Goal: Information Seeking & Learning: Check status

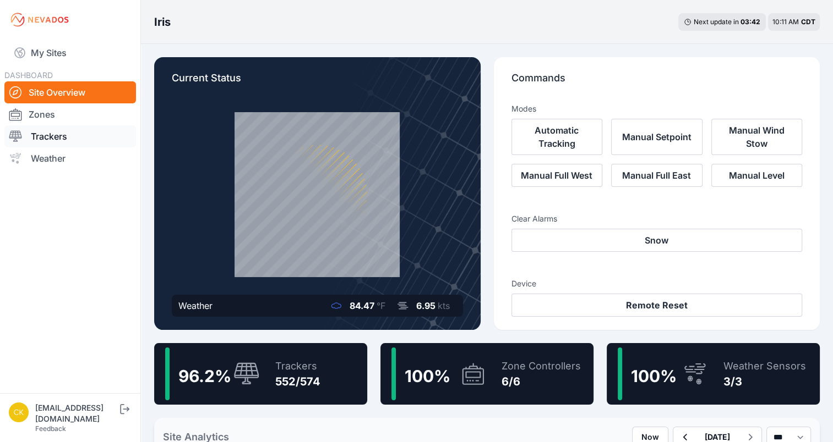
click at [101, 130] on link "Trackers" at bounding box center [70, 136] width 132 height 22
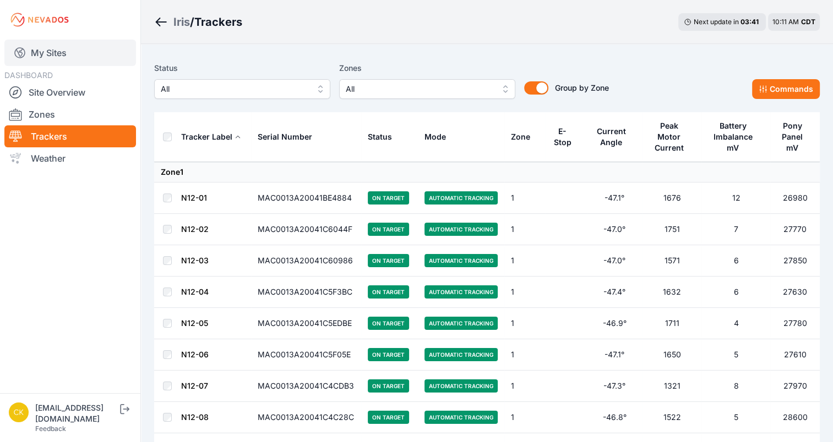
click at [73, 55] on link "My Sites" at bounding box center [70, 53] width 132 height 26
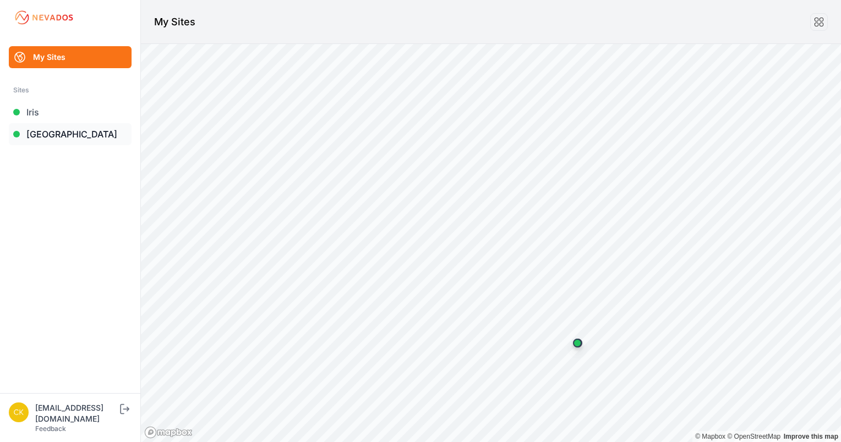
click at [62, 137] on link "[GEOGRAPHIC_DATA]" at bounding box center [70, 134] width 123 height 22
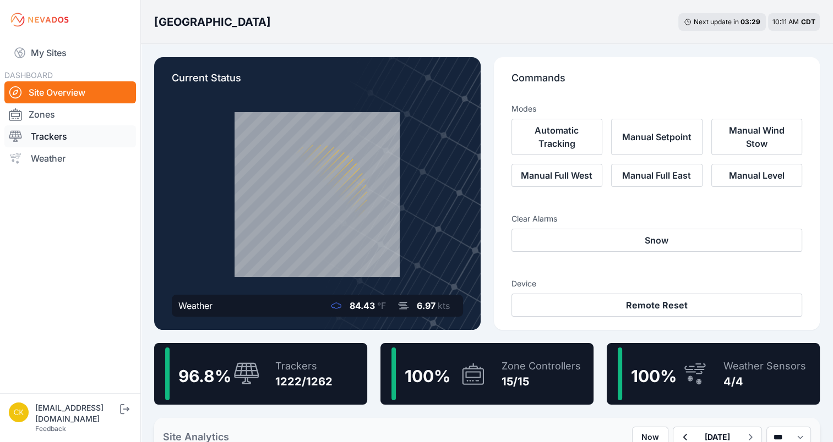
click at [53, 134] on link "Trackers" at bounding box center [70, 136] width 132 height 22
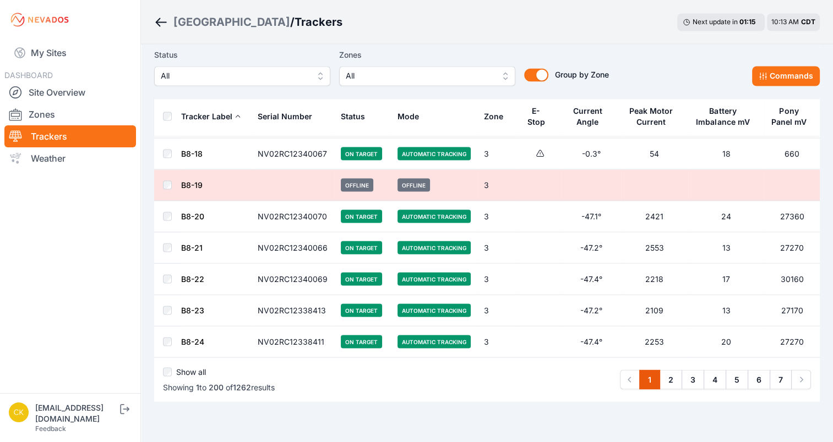
scroll to position [6147, 0]
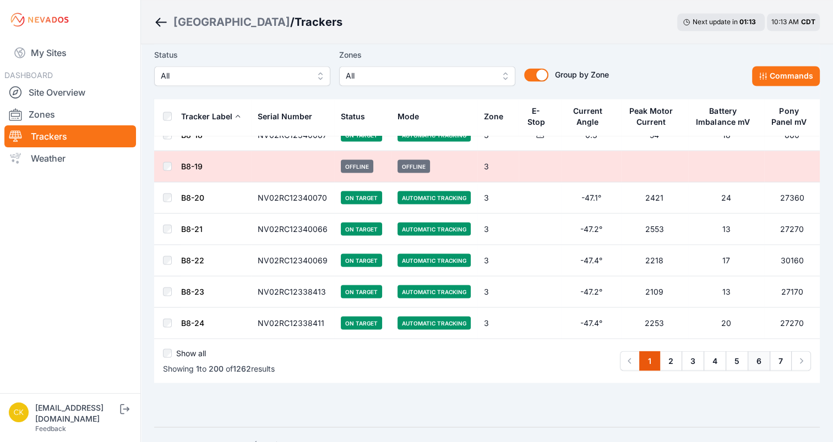
click at [750, 351] on link "6" at bounding box center [758, 361] width 23 height 20
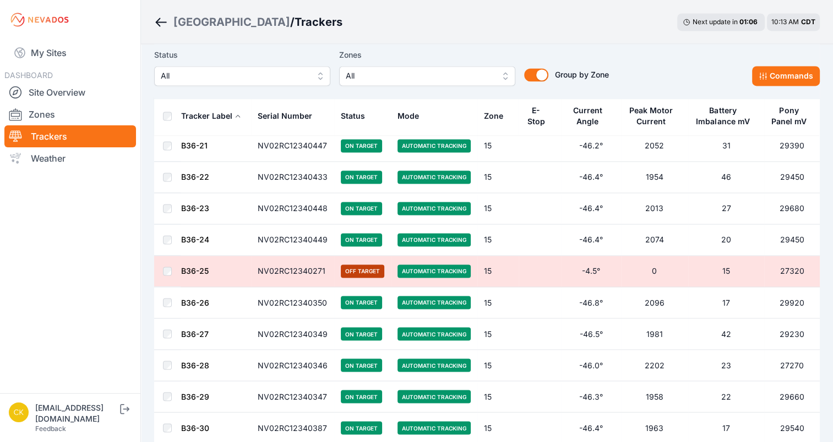
scroll to position [6168, 0]
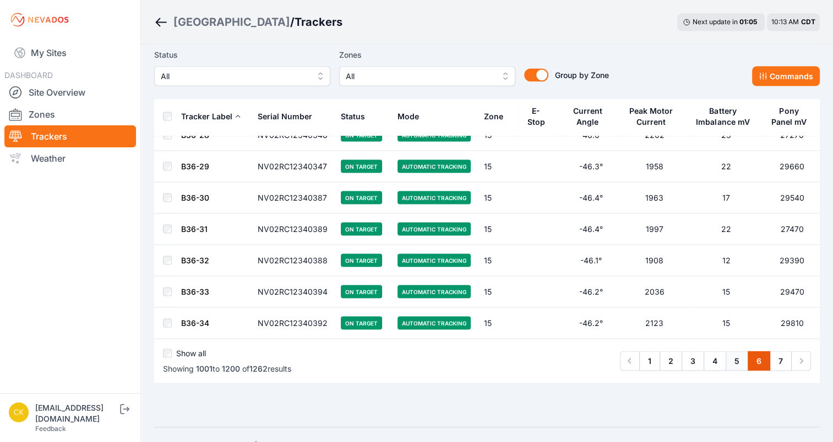
click at [731, 351] on link "5" at bounding box center [736, 361] width 23 height 20
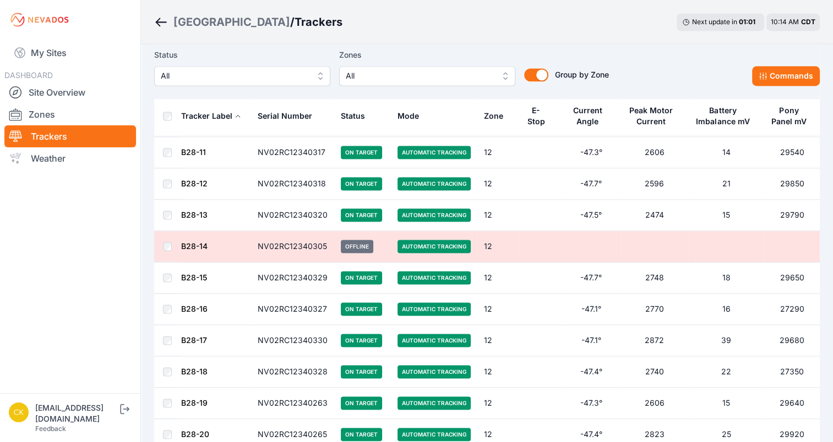
scroll to position [6147, 0]
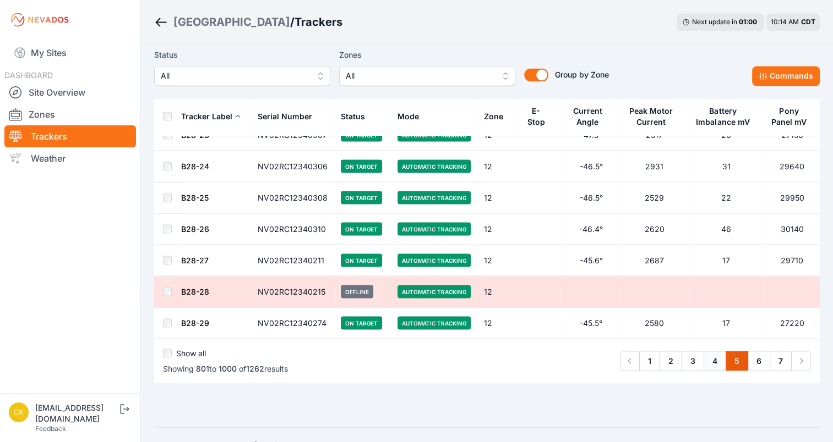
click at [711, 351] on link "4" at bounding box center [714, 361] width 23 height 20
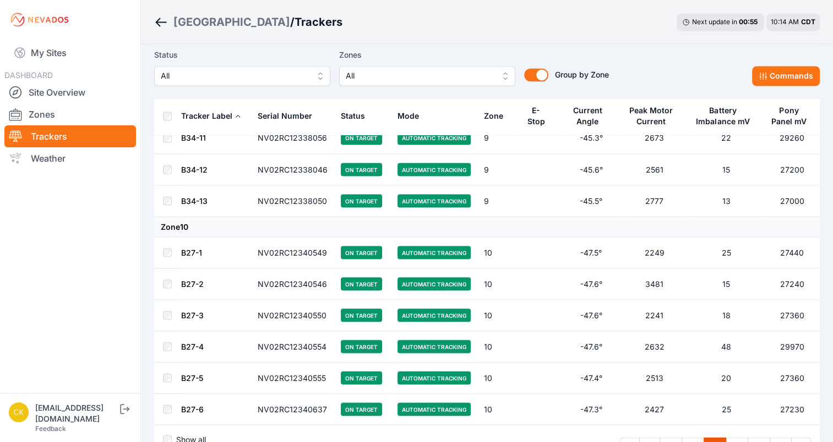
scroll to position [6168, 0]
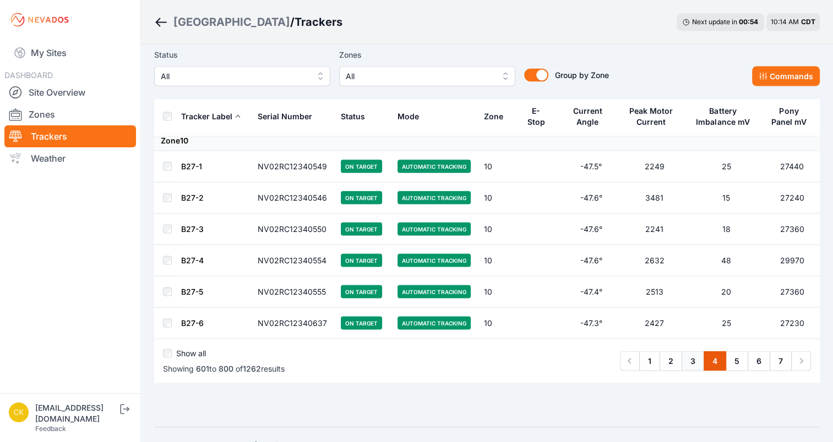
click at [688, 351] on link "3" at bounding box center [692, 361] width 23 height 20
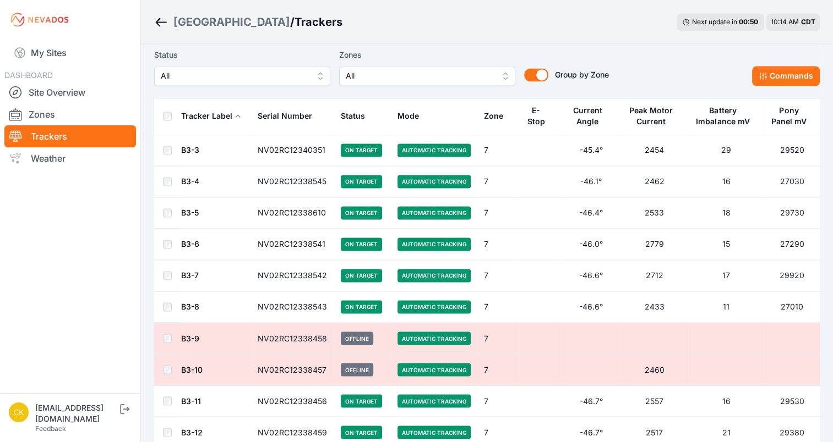
scroll to position [6147, 0]
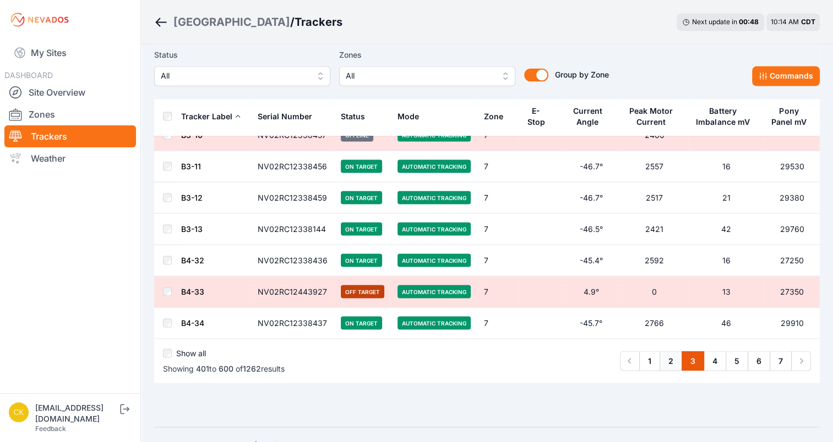
click at [667, 351] on link "2" at bounding box center [670, 361] width 23 height 20
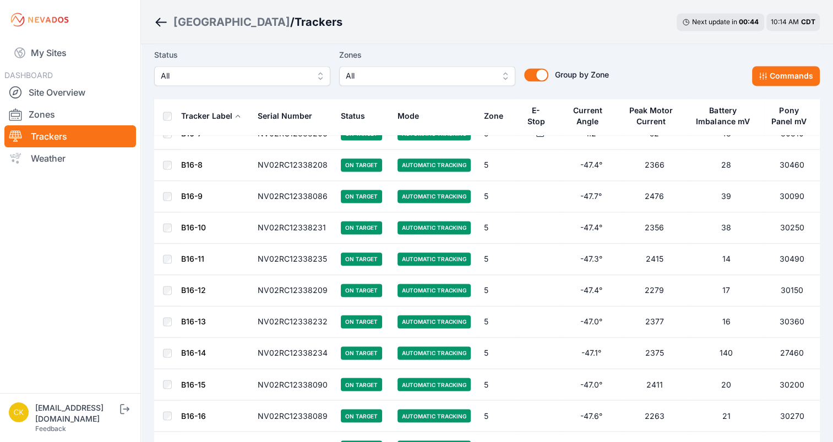
scroll to position [6147, 0]
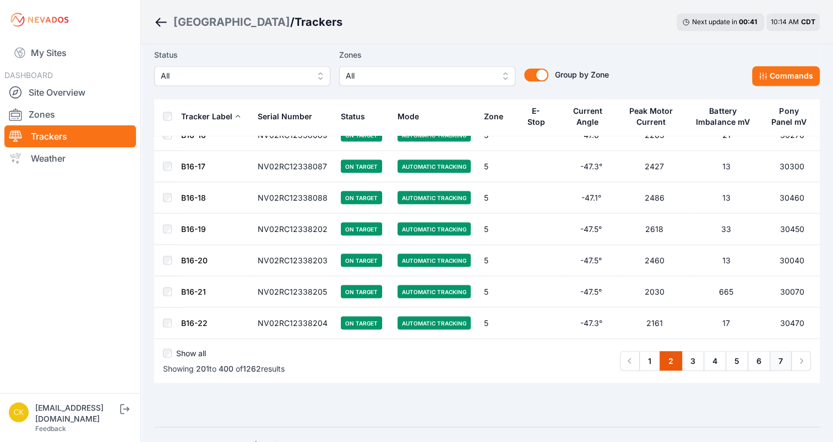
click at [777, 351] on link "7" at bounding box center [780, 361] width 22 height 20
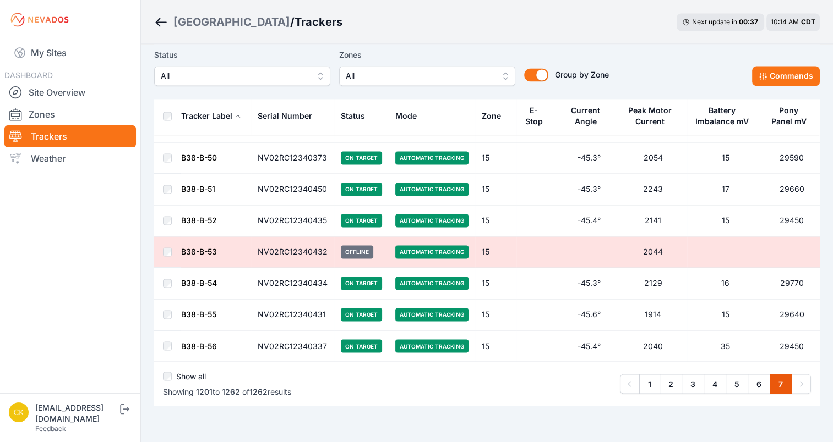
scroll to position [1793, 0]
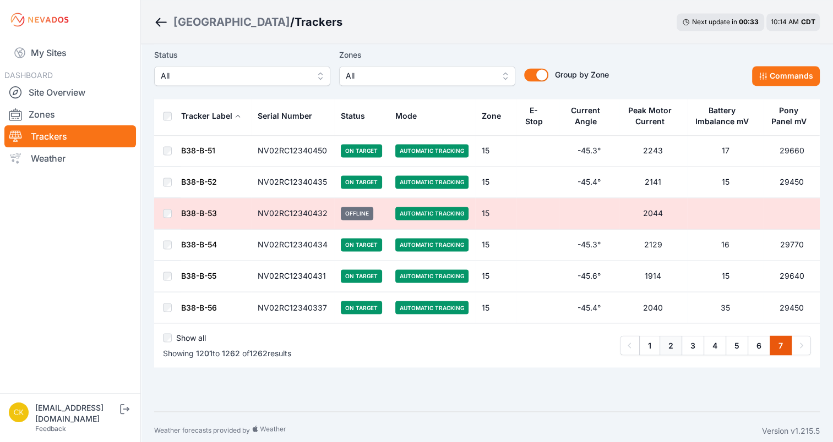
click at [675, 336] on link "2" at bounding box center [670, 346] width 23 height 20
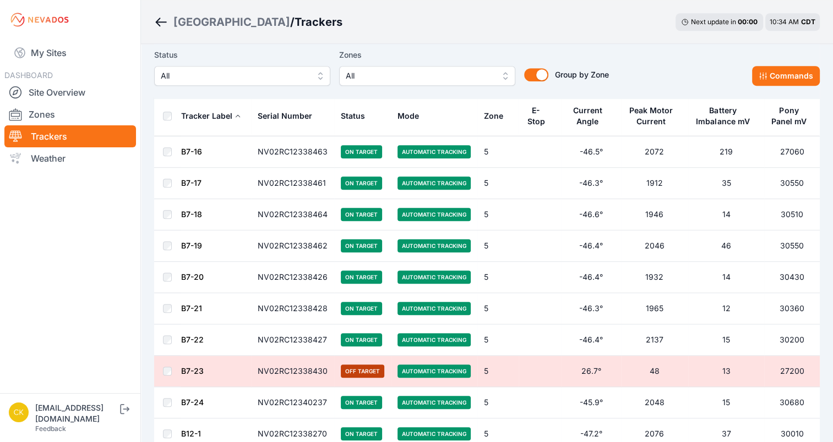
scroll to position [5065, 0]
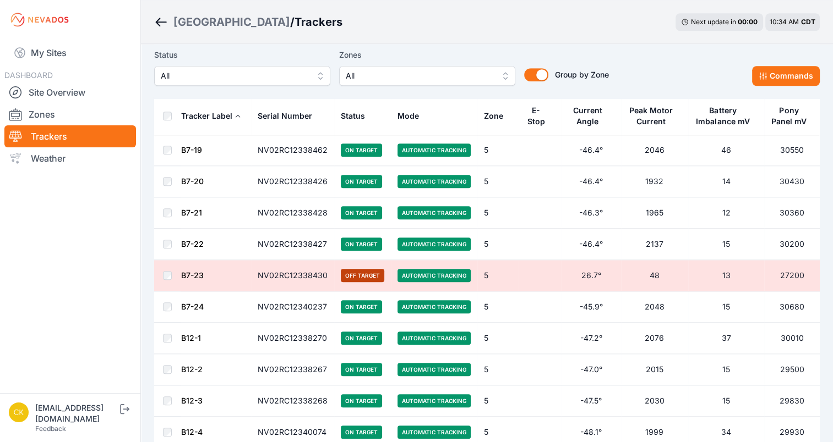
click at [456, 68] on button "All" at bounding box center [427, 76] width 176 height 20
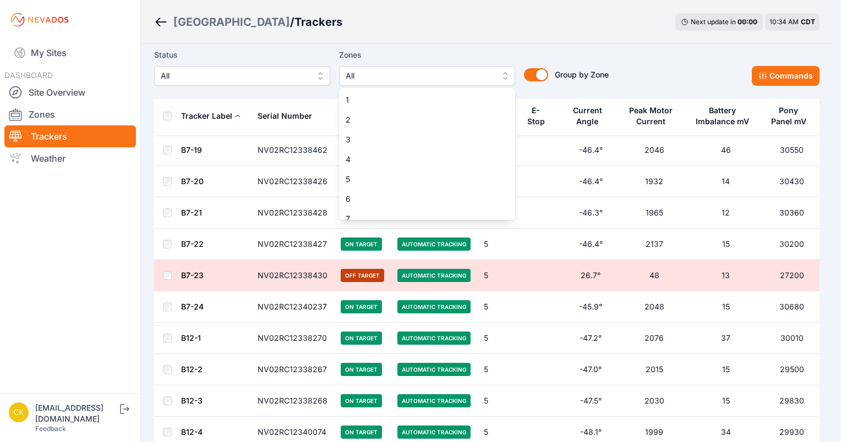
click at [662, 67] on div "Status All Zones All 1 2 3 4 5 6 7 8 9 10 11 12 13 14 15 Group by Zone Group by…" at bounding box center [486, 66] width 665 height 37
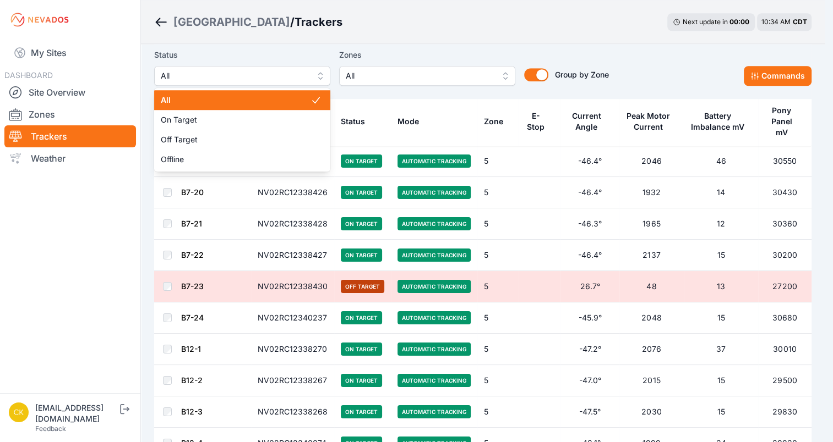
click at [288, 79] on span "All" at bounding box center [234, 75] width 147 height 13
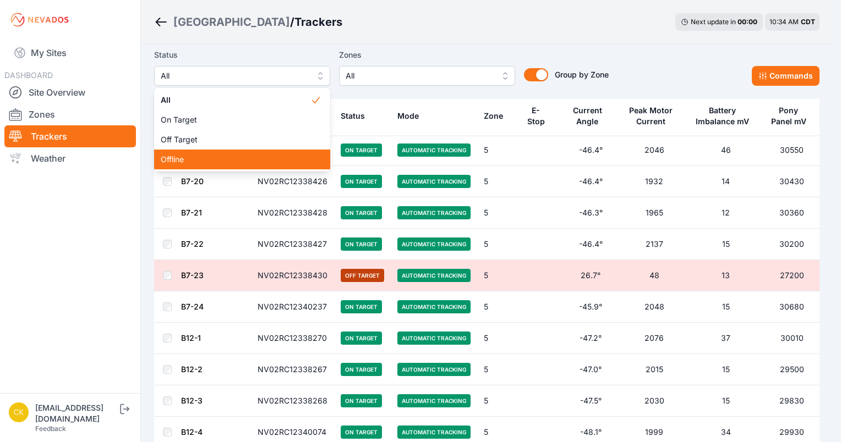
click at [195, 161] on span "Offline" at bounding box center [236, 159] width 150 height 11
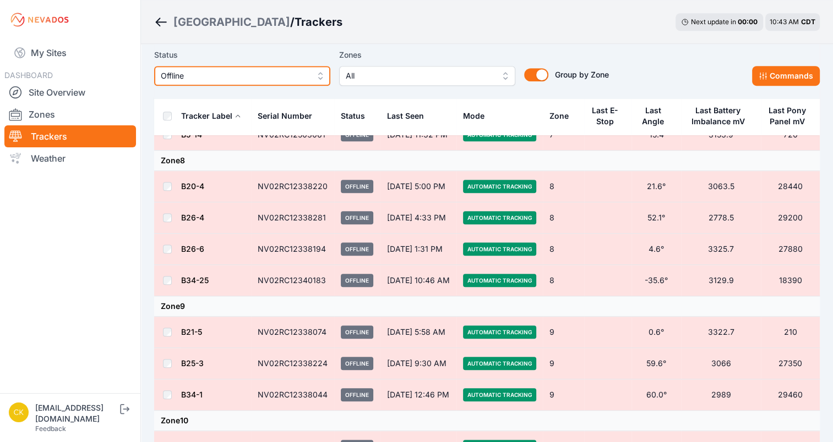
scroll to position [617, 0]
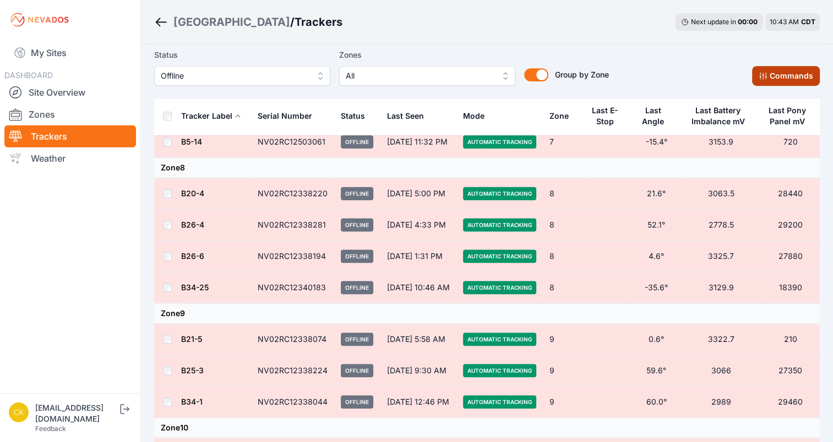
click at [757, 76] on button "Commands" at bounding box center [786, 76] width 68 height 20
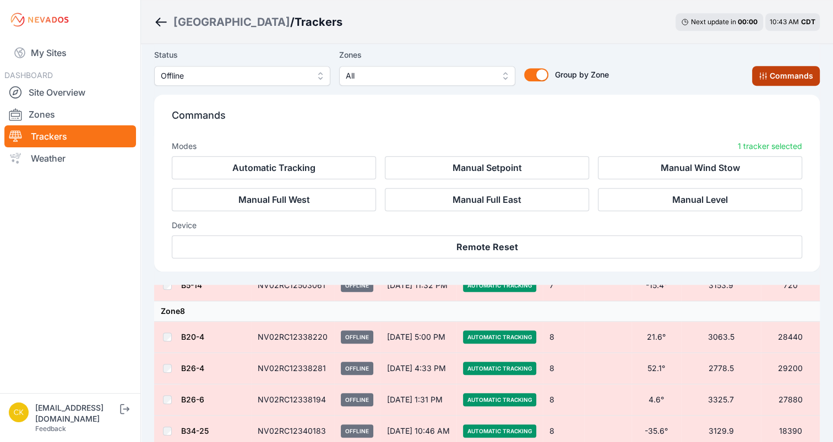
scroll to position [803, 0]
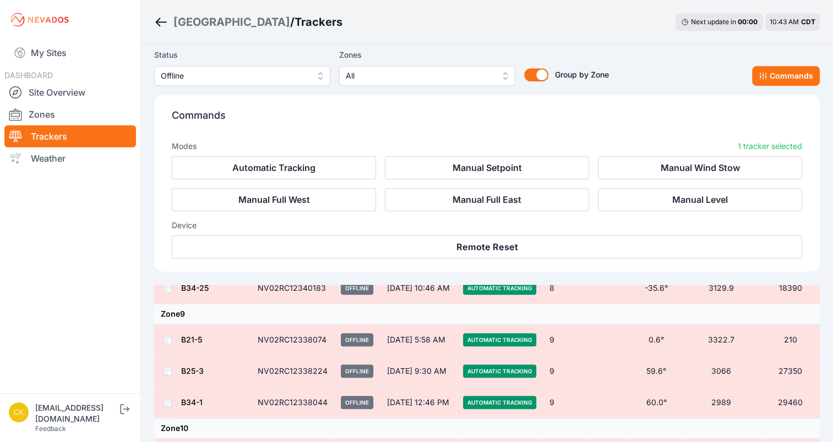
click at [516, 119] on p "Commands" at bounding box center [487, 120] width 630 height 24
click at [761, 79] on icon at bounding box center [762, 76] width 7 height 7
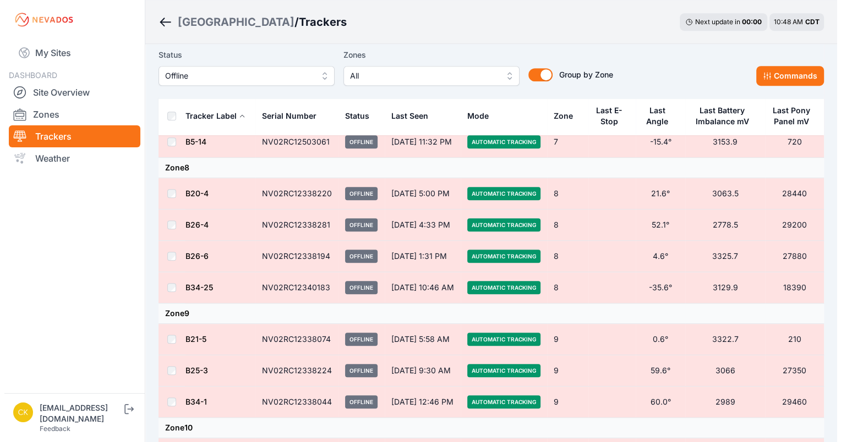
scroll to position [391, 0]
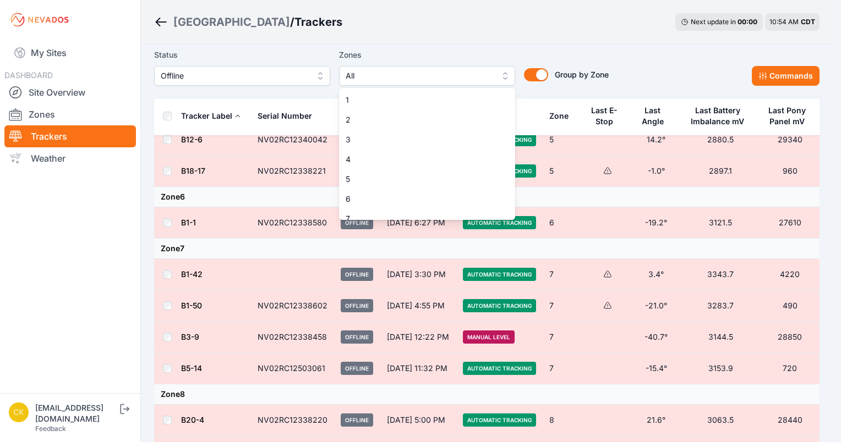
click at [455, 82] on span "All" at bounding box center [419, 75] width 147 height 13
click at [376, 212] on div "7" at bounding box center [427, 219] width 176 height 20
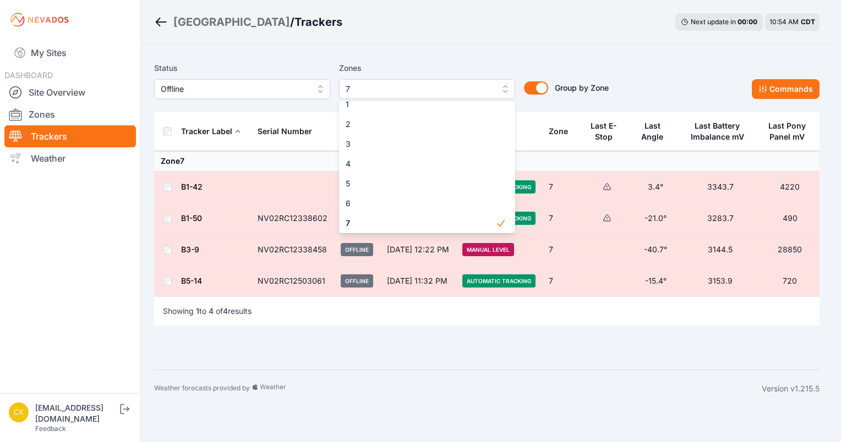
click at [237, 160] on main "Status Offline Zones 7 1 2 3 4 5 6 7 8 9 10 11 12 13 14 15 Group by Zone Group …" at bounding box center [486, 198] width 665 height 282
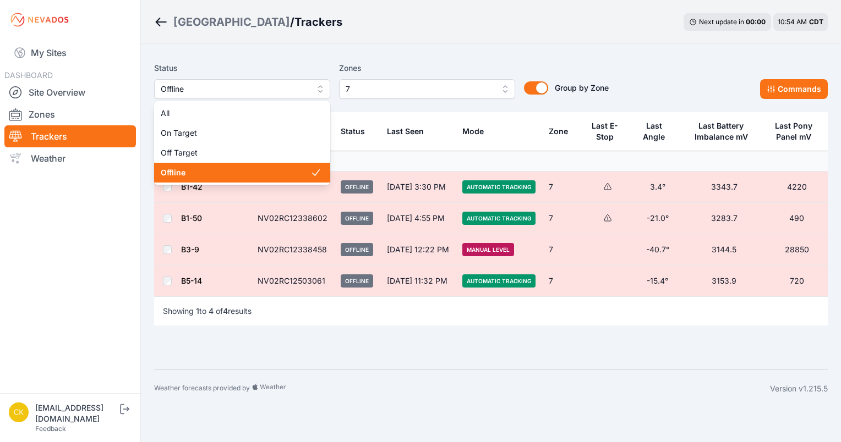
click at [304, 95] on span "Offline" at bounding box center [234, 89] width 147 height 13
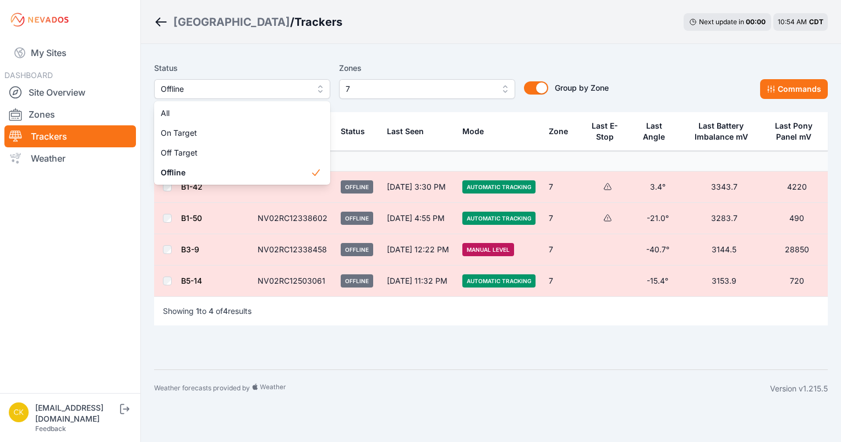
click at [278, 103] on div "All" at bounding box center [242, 113] width 176 height 20
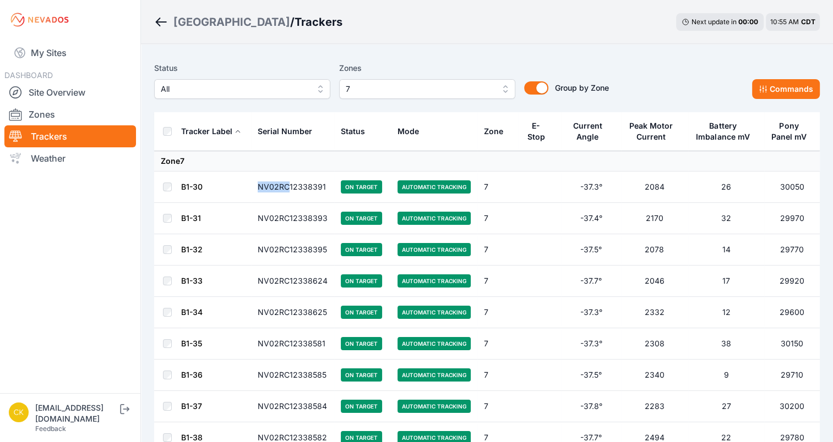
drag, startPoint x: 258, startPoint y: 187, endPoint x: 287, endPoint y: 186, distance: 29.7
click at [287, 186] on td "NV02RC12338391" at bounding box center [292, 187] width 83 height 31
copy td "NV02RC"
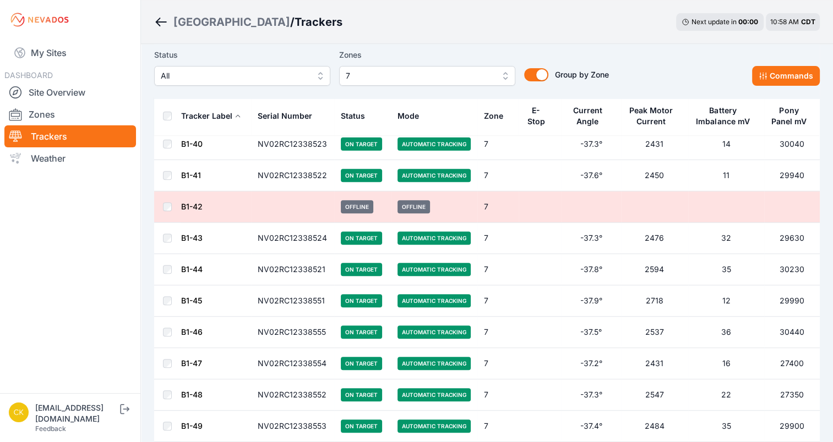
scroll to position [357, 0]
click at [280, 77] on span "All" at bounding box center [234, 75] width 147 height 13
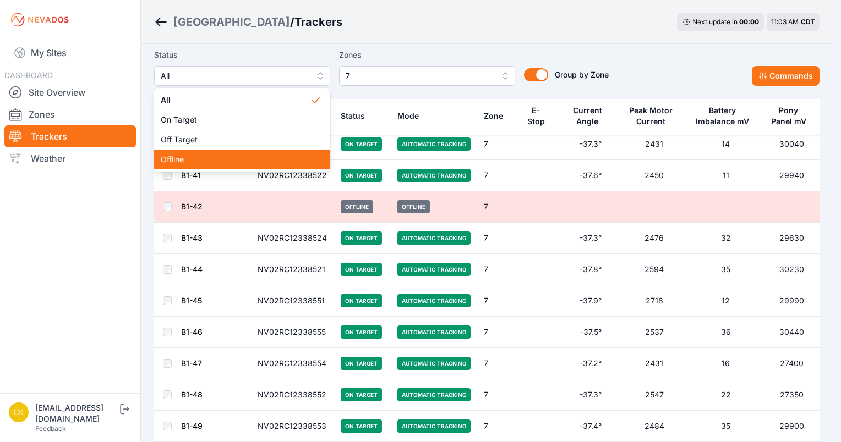
click at [225, 152] on div "Offline" at bounding box center [242, 160] width 176 height 20
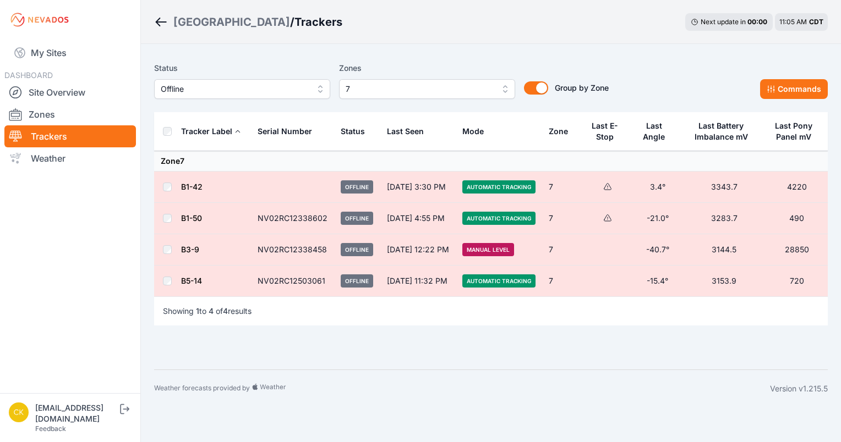
click at [441, 88] on span "7" at bounding box center [419, 89] width 147 height 13
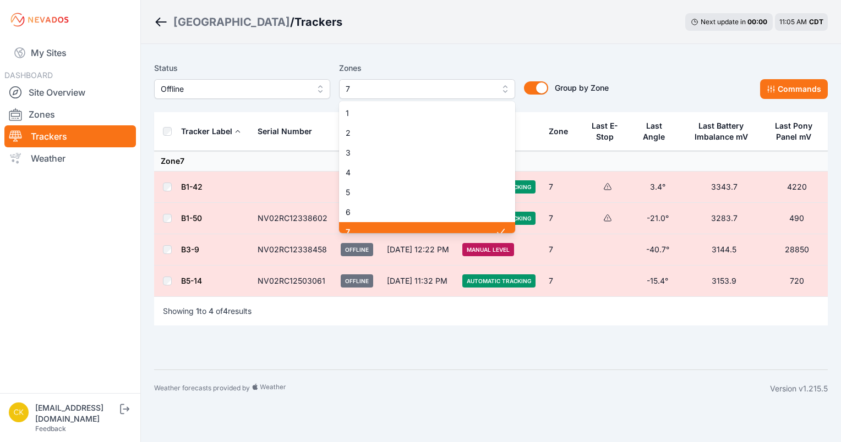
scroll to position [9, 0]
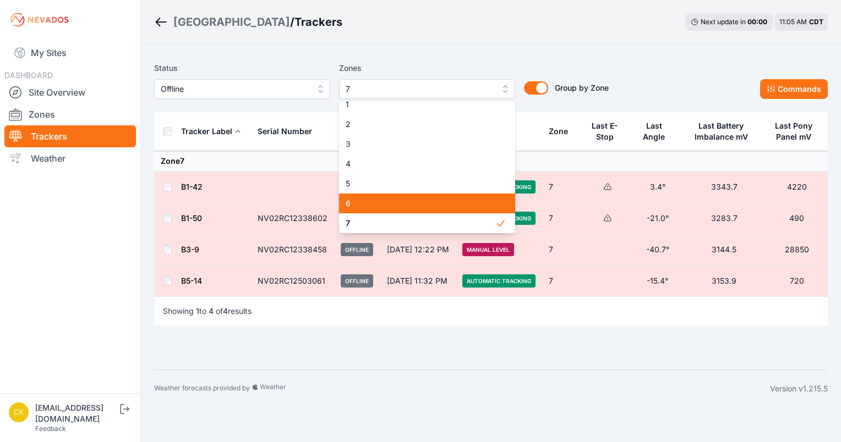
click at [404, 209] on div "6" at bounding box center [427, 204] width 176 height 20
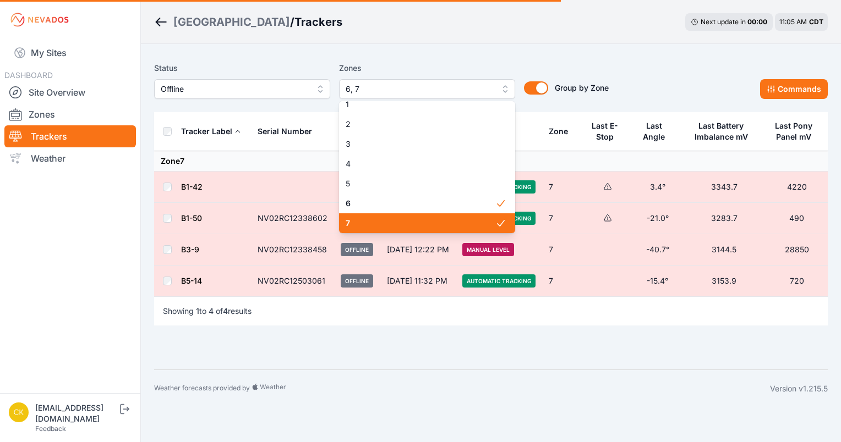
click at [400, 221] on span "7" at bounding box center [421, 223] width 150 height 11
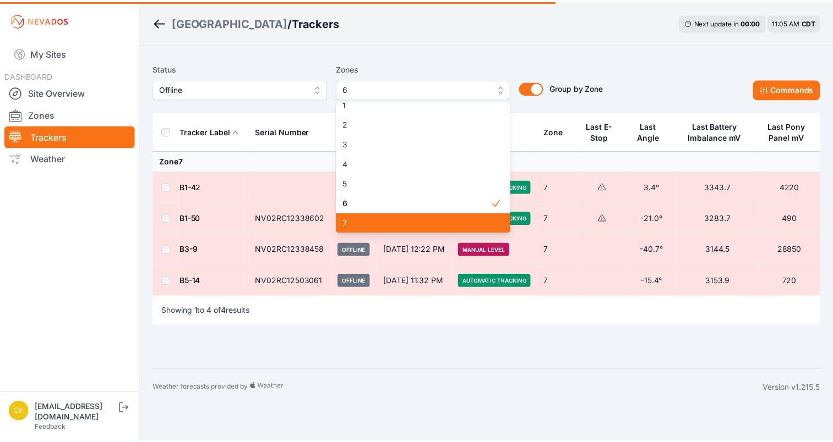
scroll to position [70, 0]
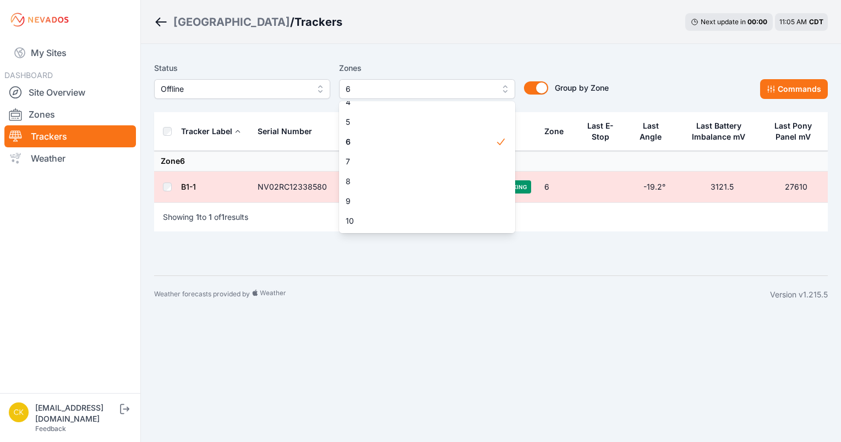
click at [296, 326] on body "My Sites DASHBOARD Site Overview Zones Trackers Weather [EMAIL_ADDRESS][DOMAIN_…" at bounding box center [420, 221] width 841 height 442
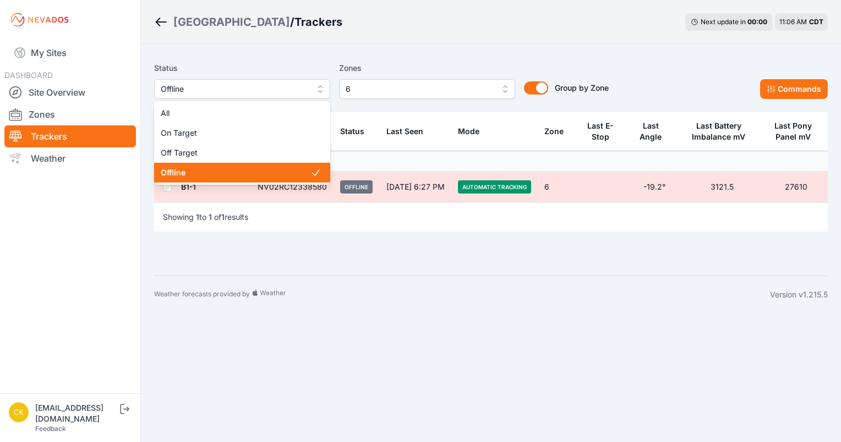
click at [303, 94] on span "Offline" at bounding box center [234, 89] width 147 height 13
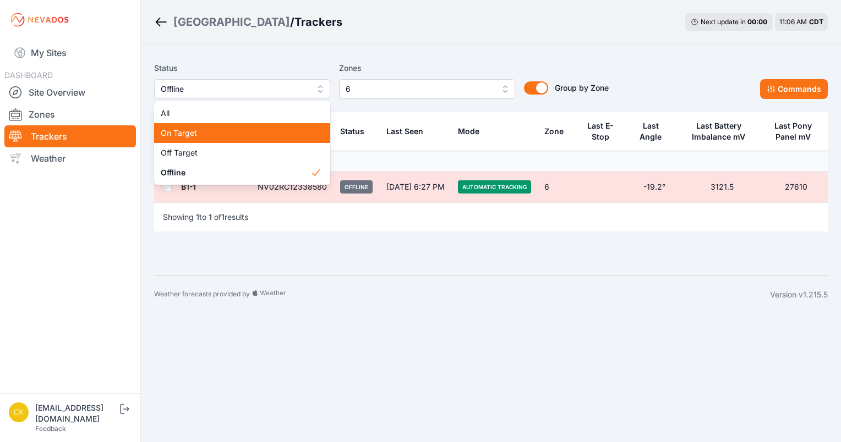
click at [258, 128] on span "On Target" at bounding box center [236, 133] width 150 height 11
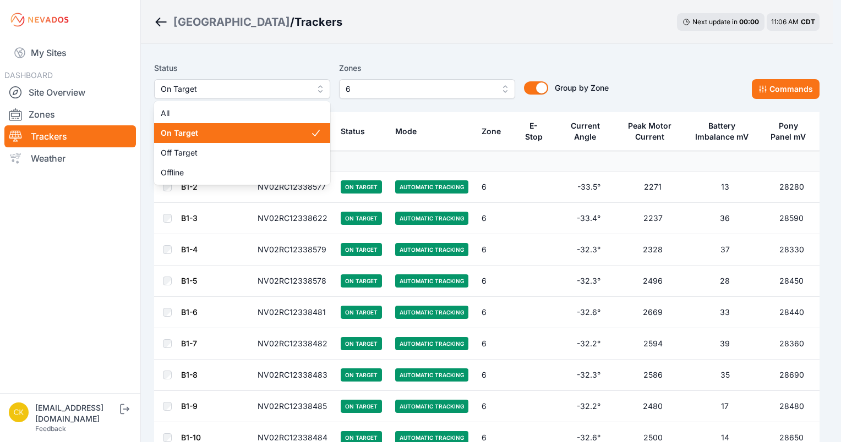
click at [293, 95] on span "On Target" at bounding box center [234, 89] width 147 height 13
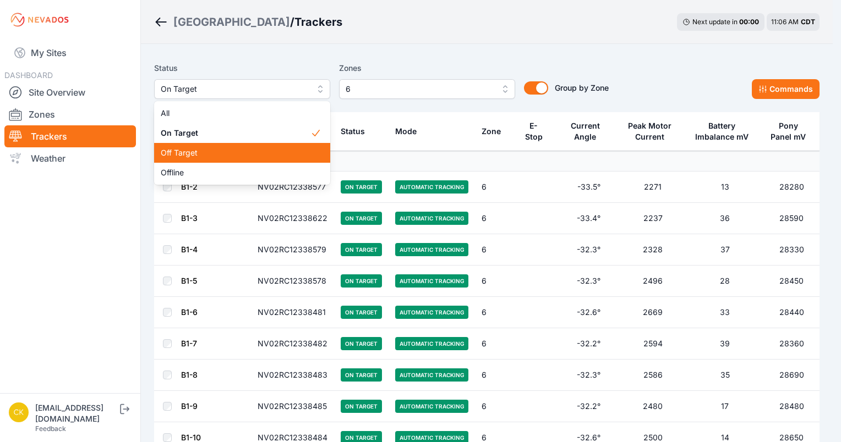
click at [258, 152] on span "Off Target" at bounding box center [236, 152] width 150 height 11
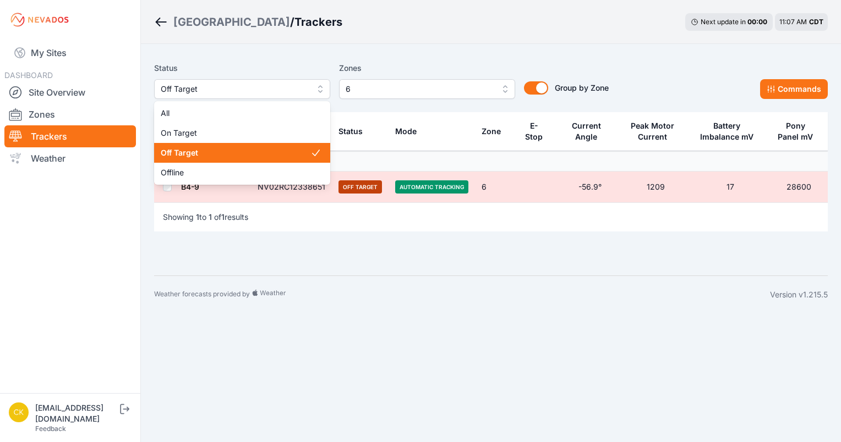
click at [282, 86] on span "Off Target" at bounding box center [234, 89] width 147 height 13
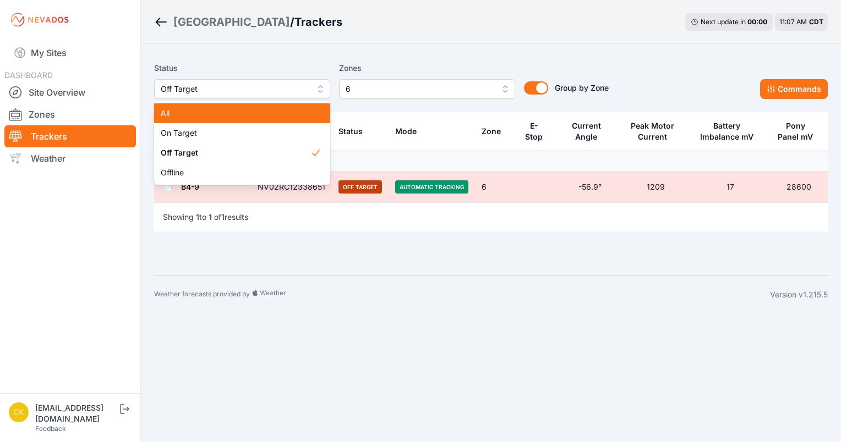
click at [246, 117] on span "All" at bounding box center [236, 113] width 150 height 11
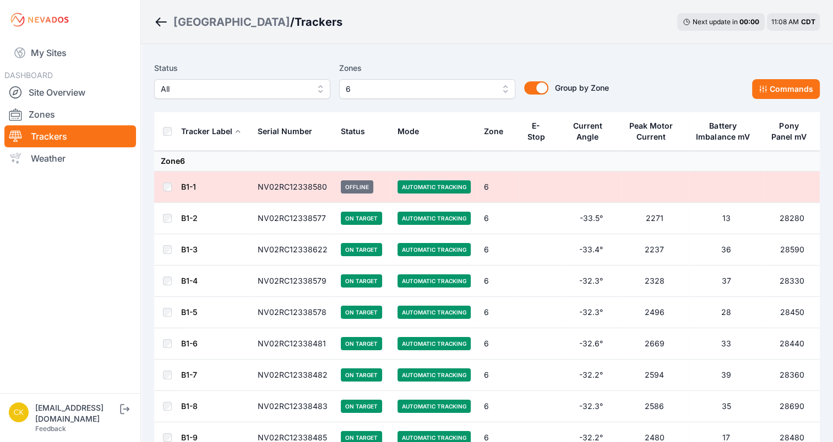
click at [222, 174] on td "B1-1" at bounding box center [216, 187] width 70 height 31
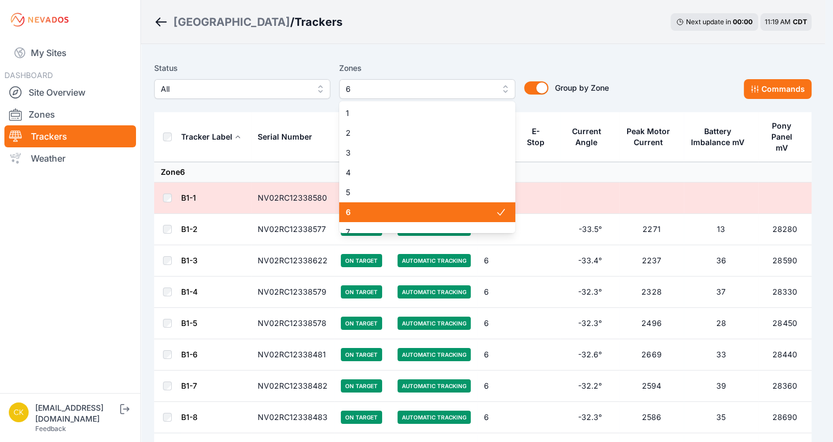
click at [401, 96] on button "6" at bounding box center [427, 89] width 176 height 20
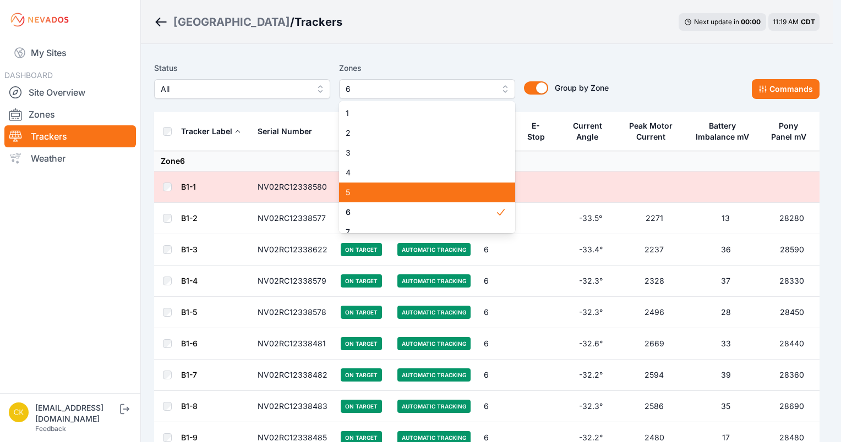
click at [372, 196] on span "5" at bounding box center [421, 192] width 150 height 11
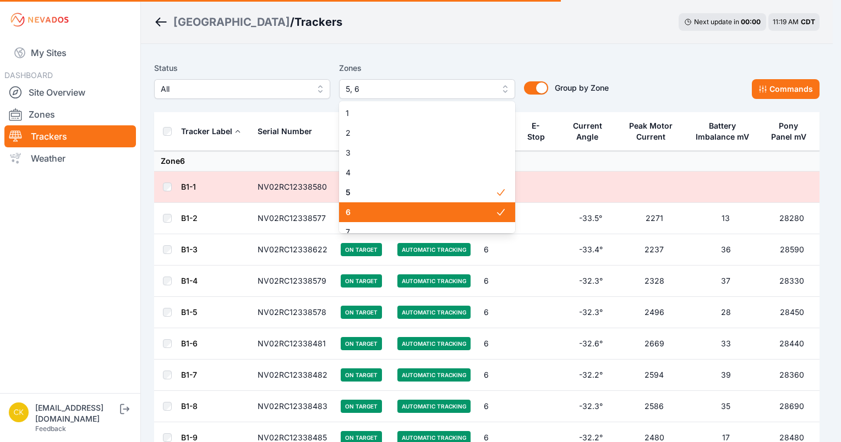
click at [375, 207] on span "6" at bounding box center [421, 212] width 150 height 11
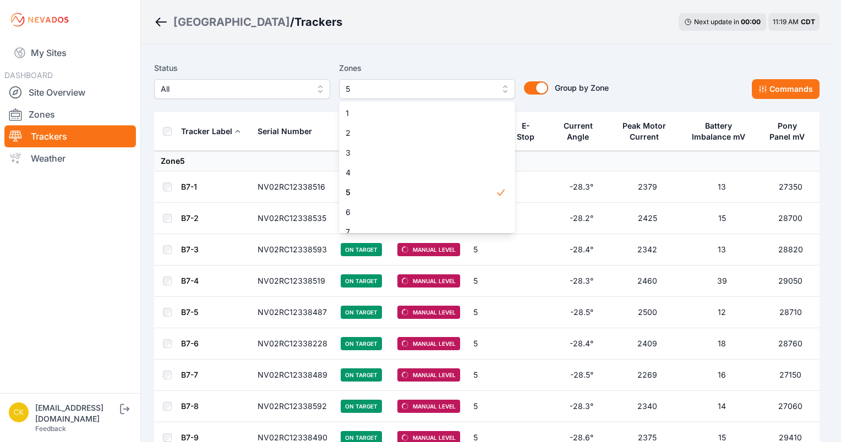
click at [619, 84] on div "Status All Zones 5 1 2 3 4 5 6 7 8 9 10 11 12 13 14 15 Group by Zone Group by Z…" at bounding box center [486, 80] width 665 height 37
